Goal: Task Accomplishment & Management: Complete application form

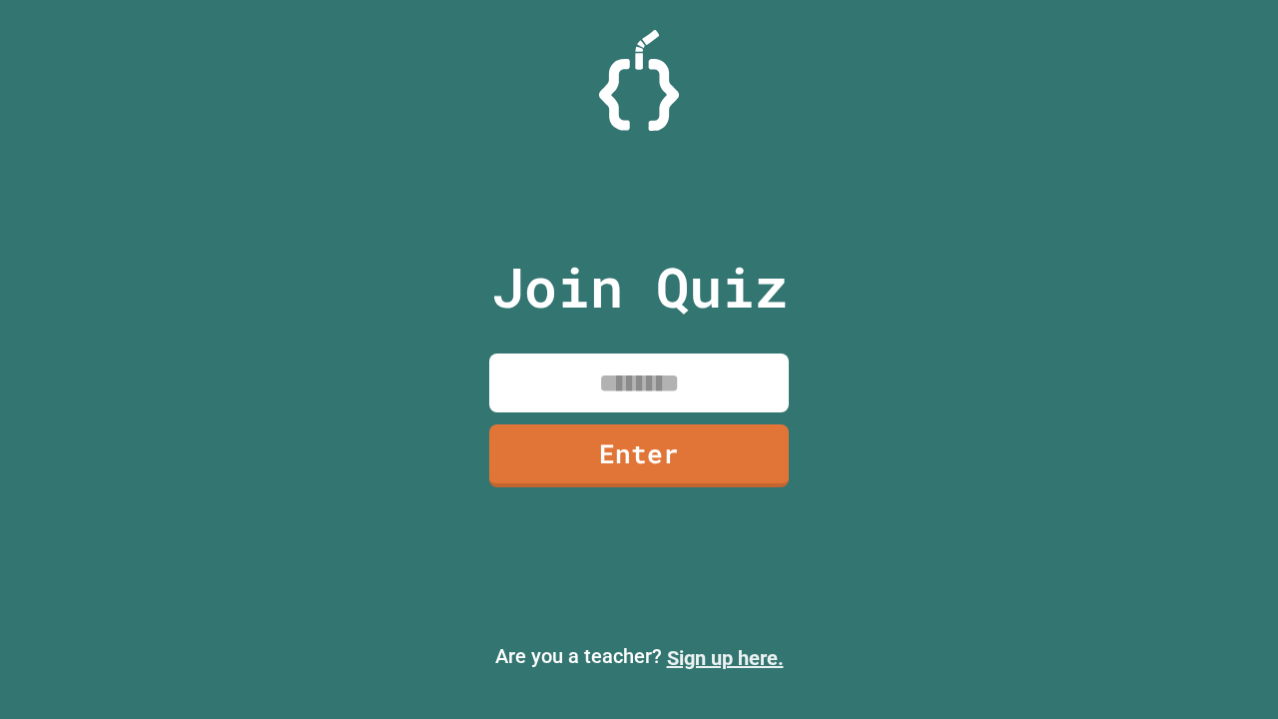
click at [725, 658] on link "Sign up here." at bounding box center [725, 658] width 117 height 24
